Goal: Task Accomplishment & Management: Manage account settings

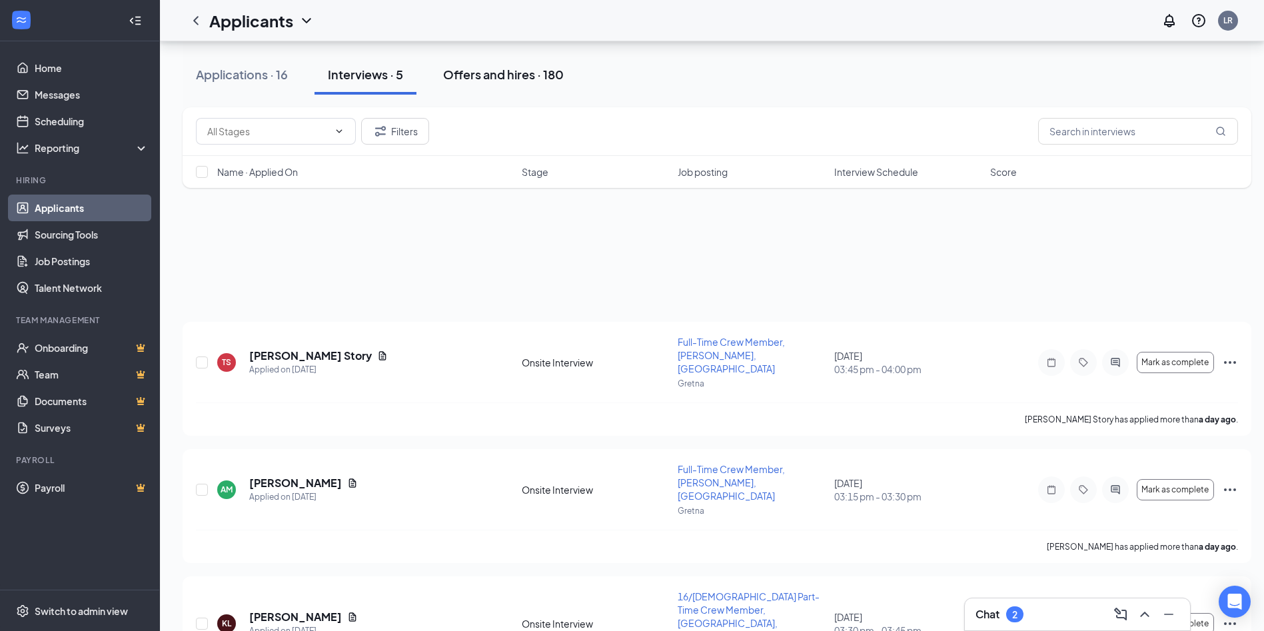
scroll to position [253, 0]
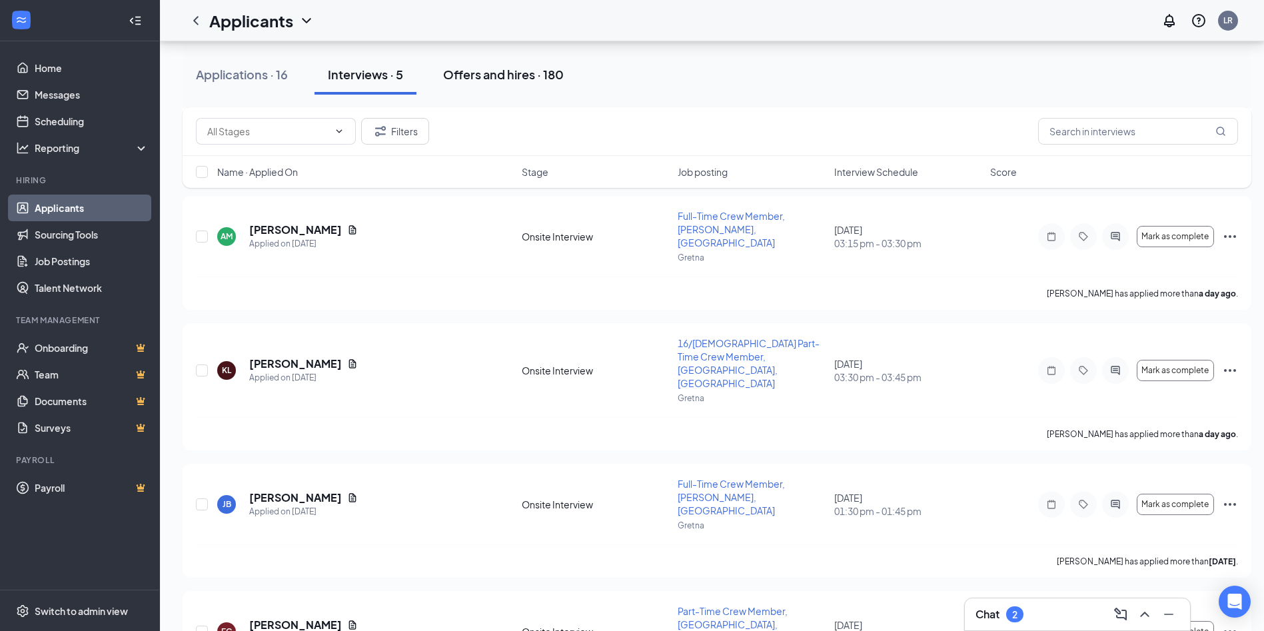
click at [460, 79] on div "Offers and hires · 180" at bounding box center [503, 74] width 121 height 17
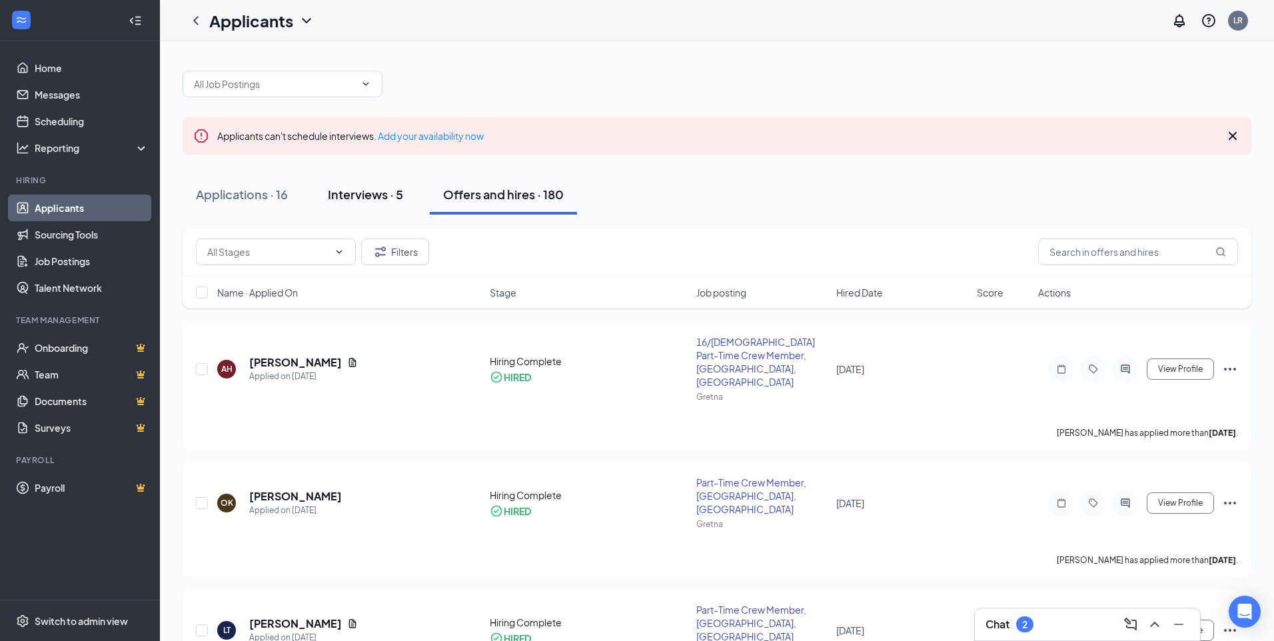
click at [361, 207] on button "Interviews · 5" at bounding box center [366, 195] width 102 height 40
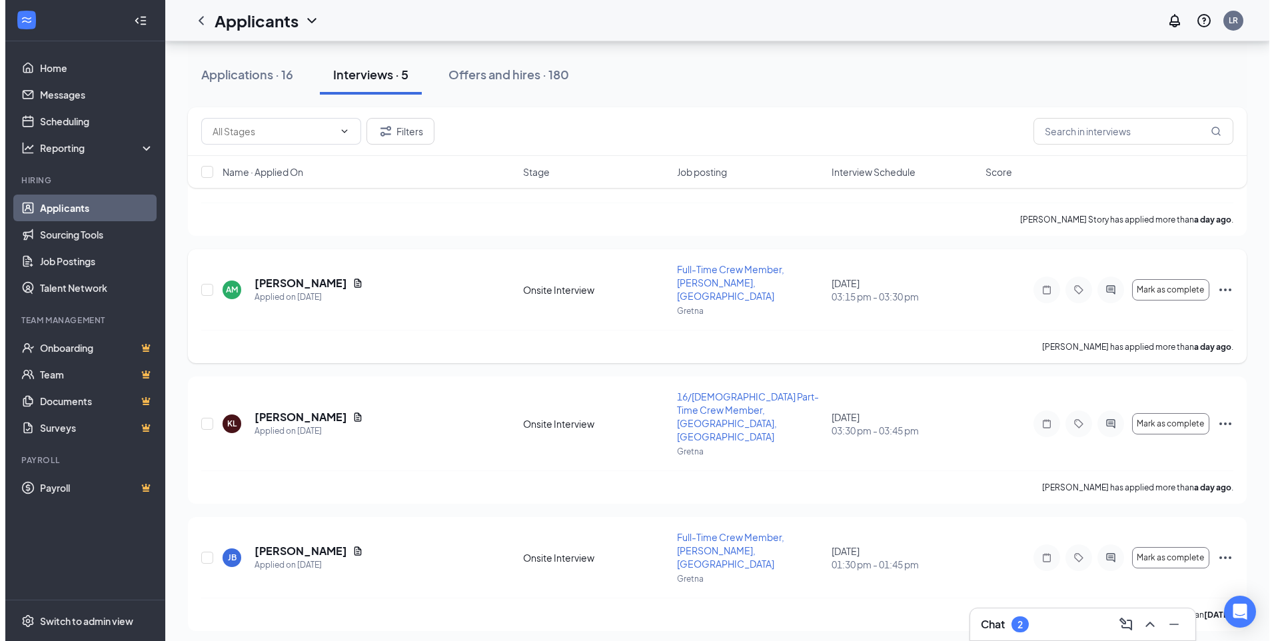
scroll to position [253, 0]
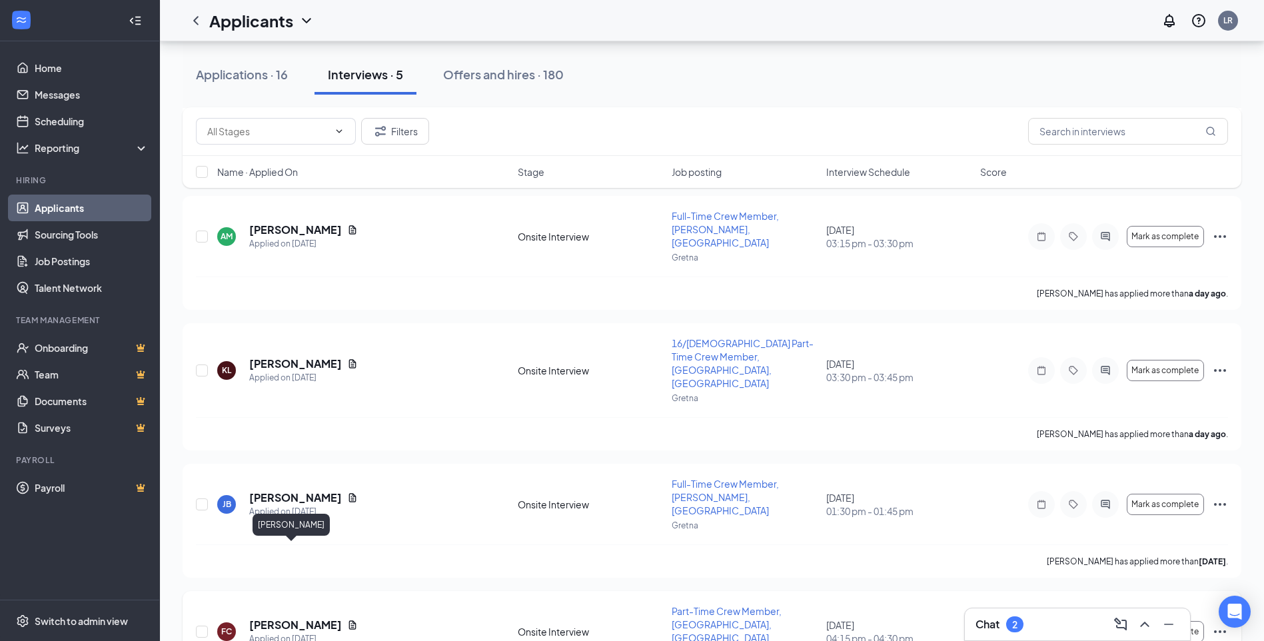
click at [283, 618] on h5 "[PERSON_NAME]" at bounding box center [295, 625] width 93 height 15
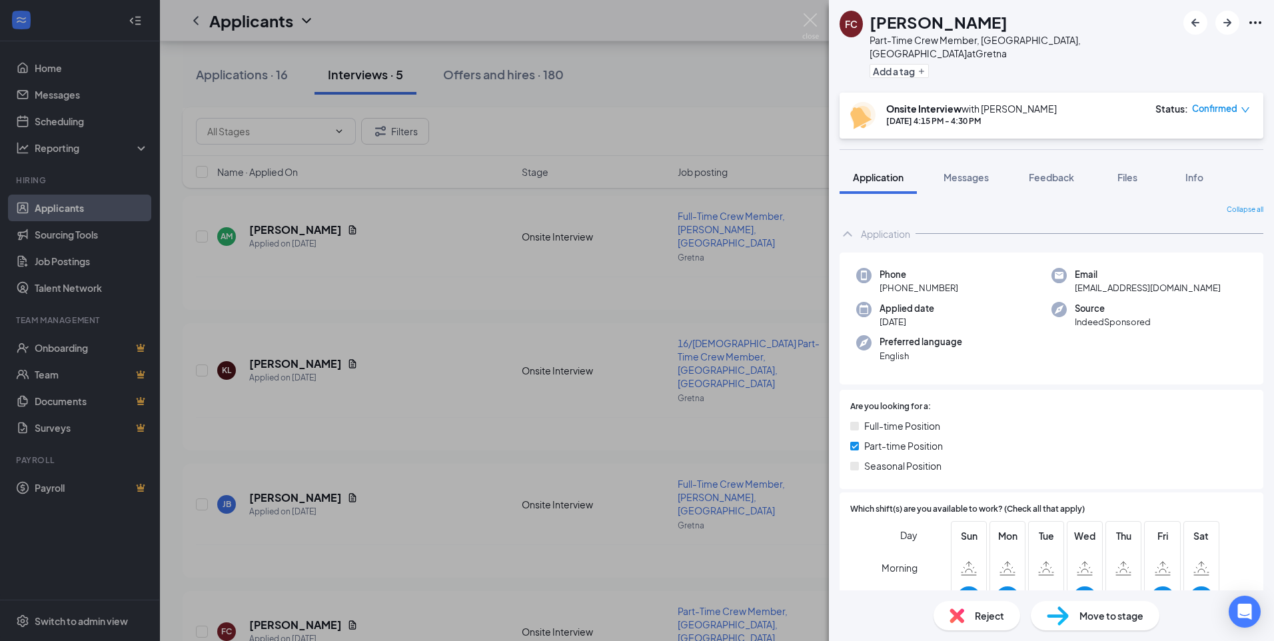
click at [1099, 602] on div "Move to stage" at bounding box center [1095, 615] width 129 height 29
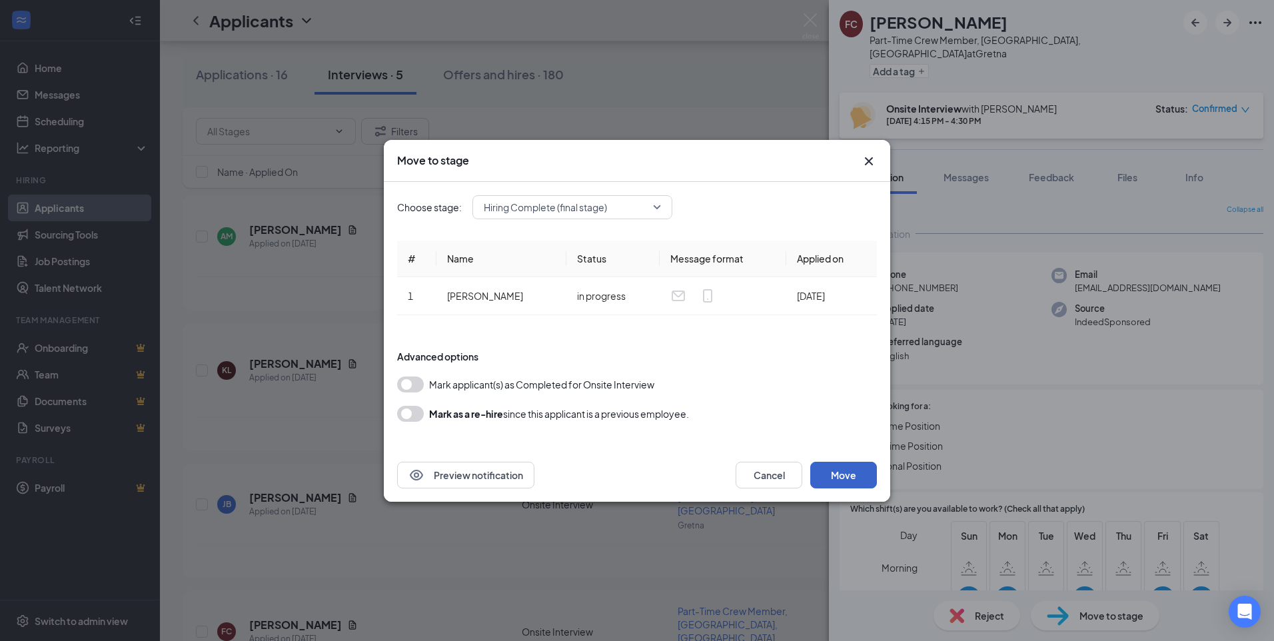
click at [856, 478] on button "Move" at bounding box center [843, 475] width 67 height 27
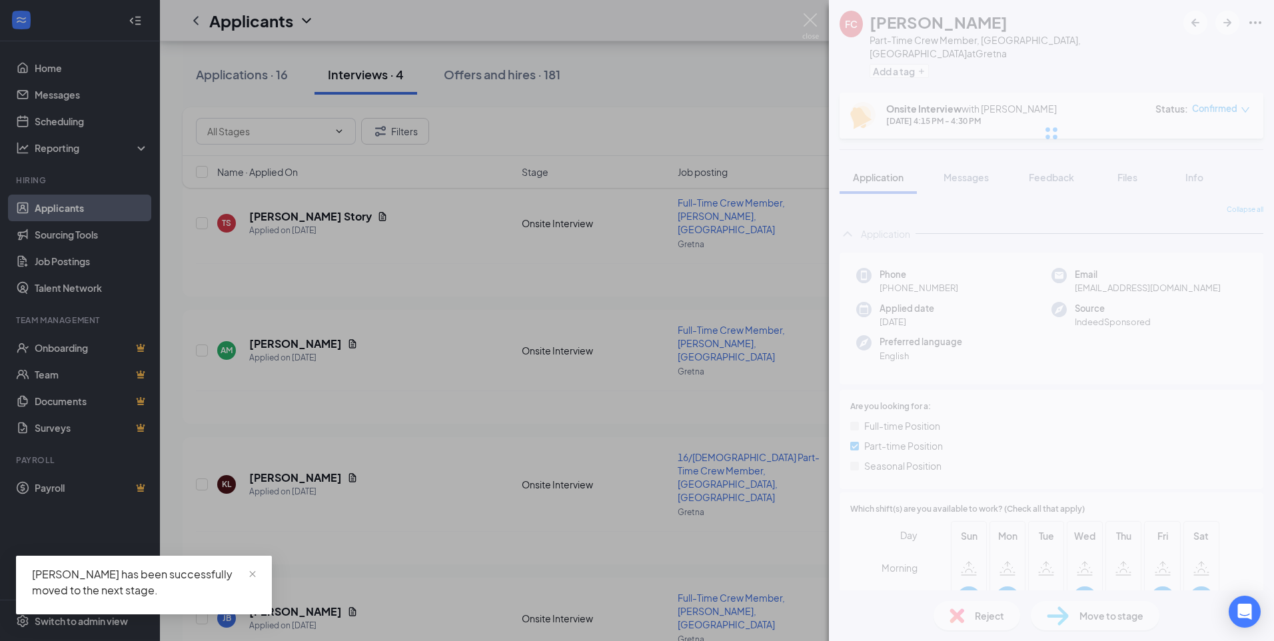
click at [533, 73] on div "FC [PERSON_NAME] Part-Time Crew Member, [PERSON_NAME], [GEOGRAPHIC_DATA] at Gre…" at bounding box center [637, 320] width 1274 height 641
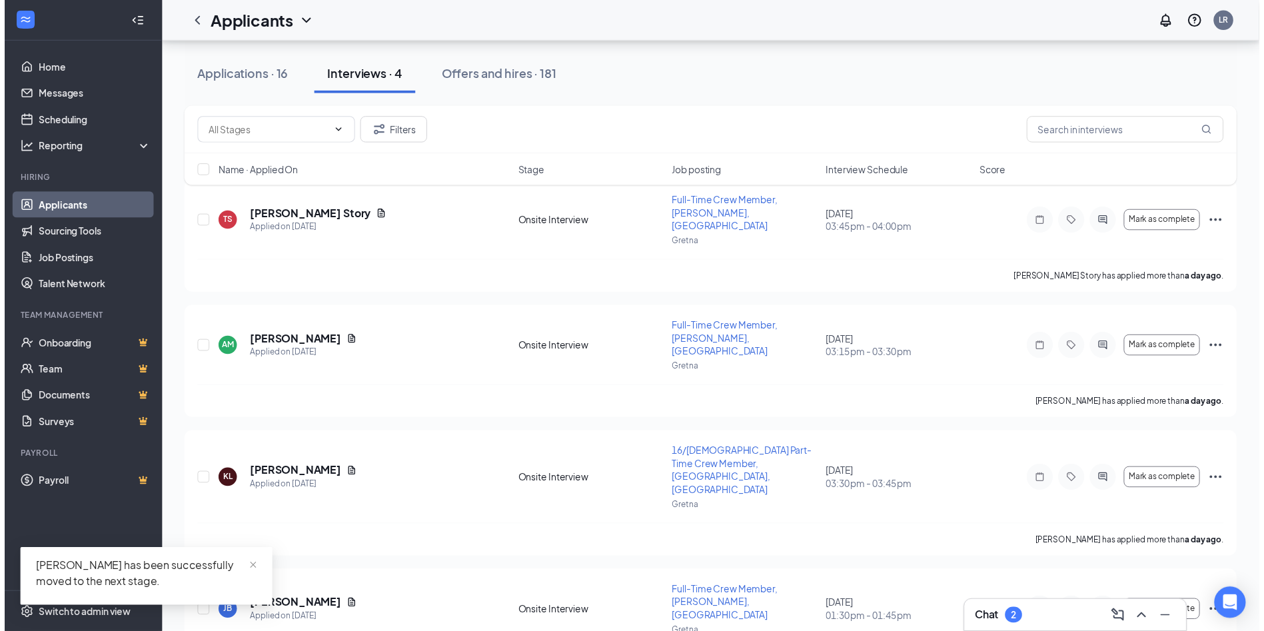
scroll to position [149, 0]
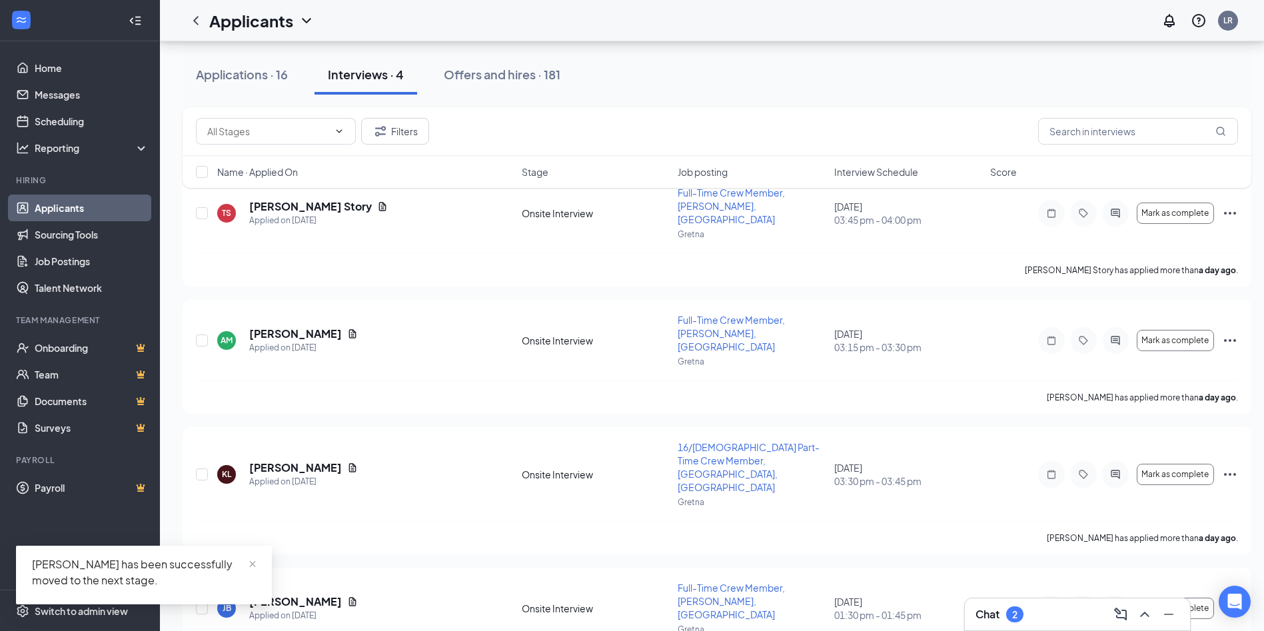
click at [533, 73] on div "Offers and hires · 181" at bounding box center [502, 74] width 117 height 17
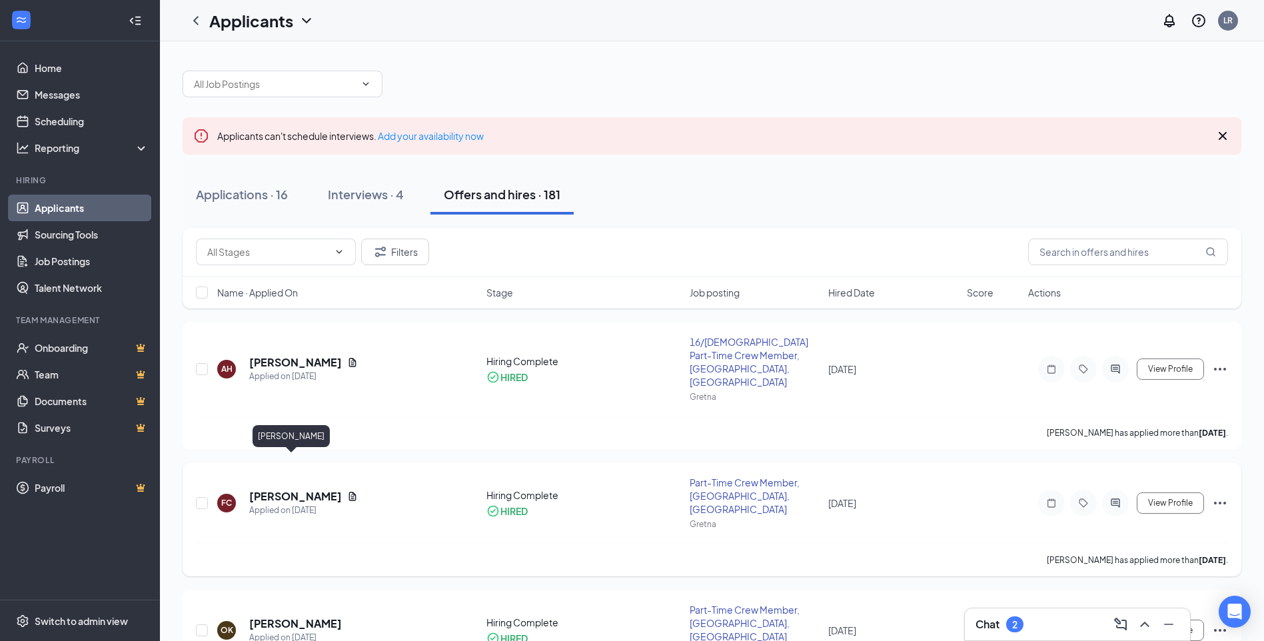
click at [286, 489] on h5 "[PERSON_NAME]" at bounding box center [295, 496] width 93 height 15
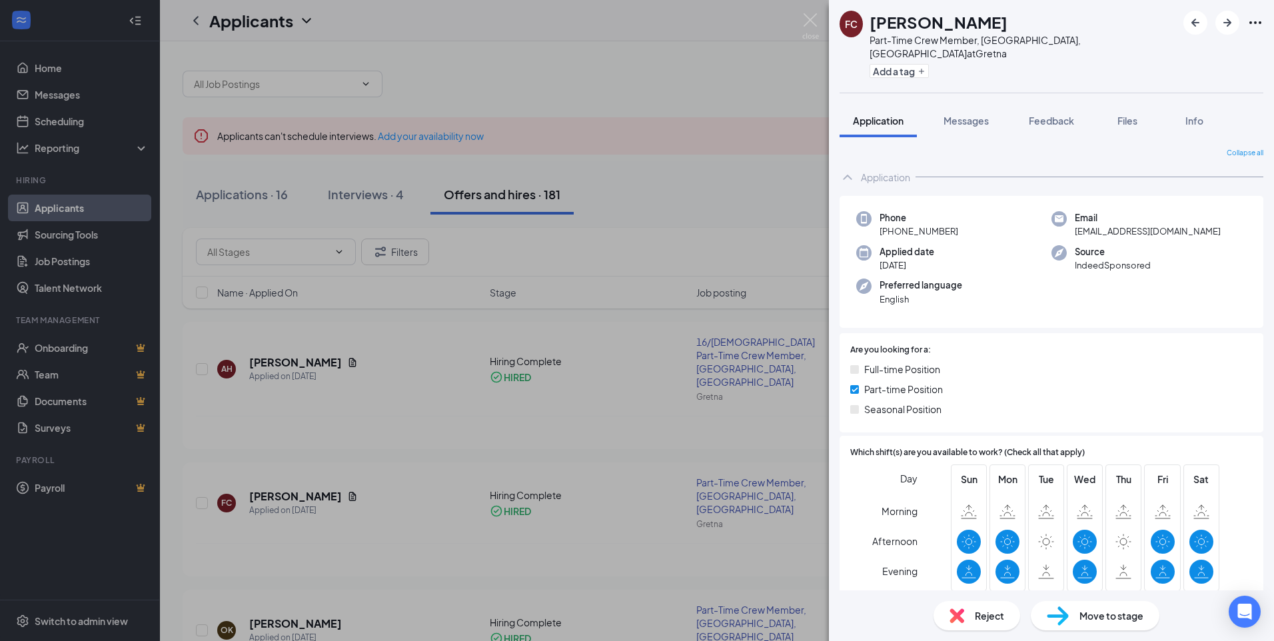
click at [465, 355] on div "FC [PERSON_NAME] Part-Time Crew Member, Gretna, [GEOGRAPHIC_DATA] at Gretna Add…" at bounding box center [637, 320] width 1274 height 641
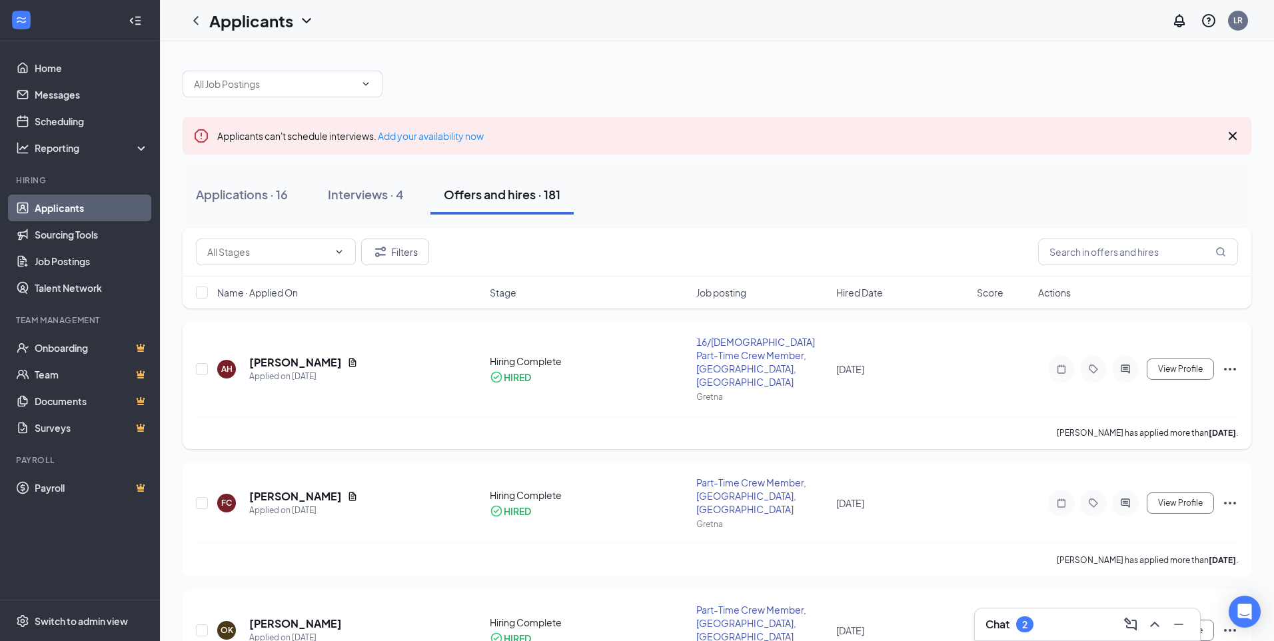
click at [271, 355] on h5 "[PERSON_NAME]" at bounding box center [295, 362] width 93 height 15
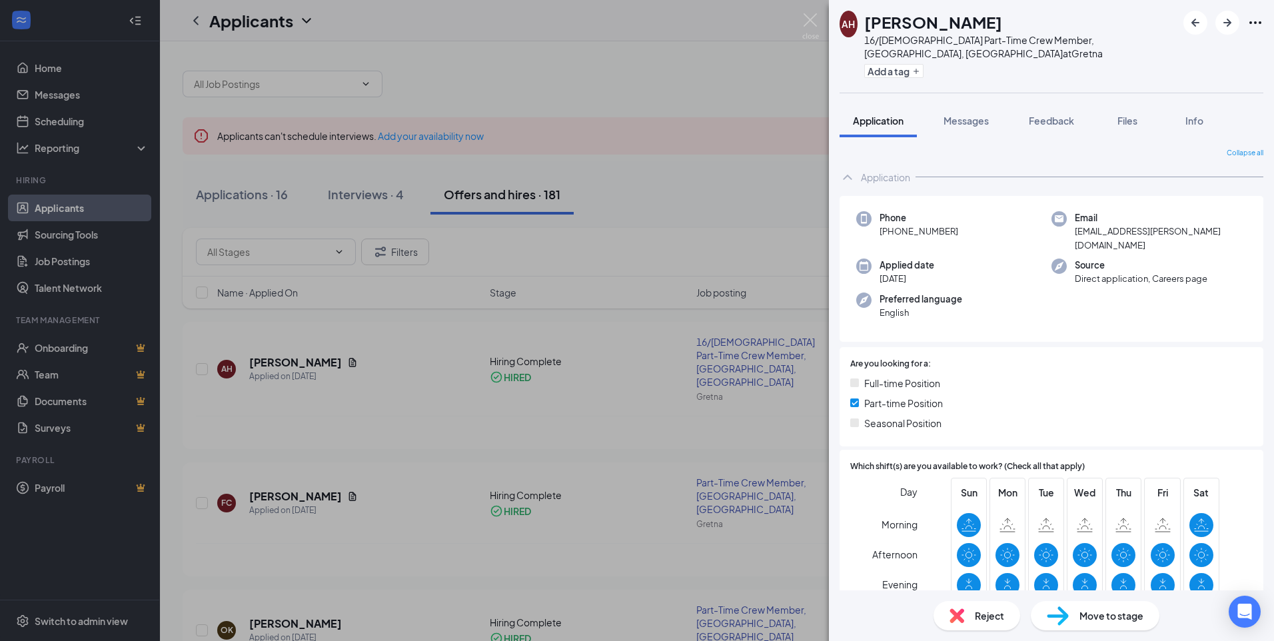
click at [688, 113] on div "AH [PERSON_NAME] 16/[DEMOGRAPHIC_DATA] Part-Time Crew Member, Gretna, [GEOGRAPH…" at bounding box center [637, 320] width 1274 height 641
